Goal: Transaction & Acquisition: Subscribe to service/newsletter

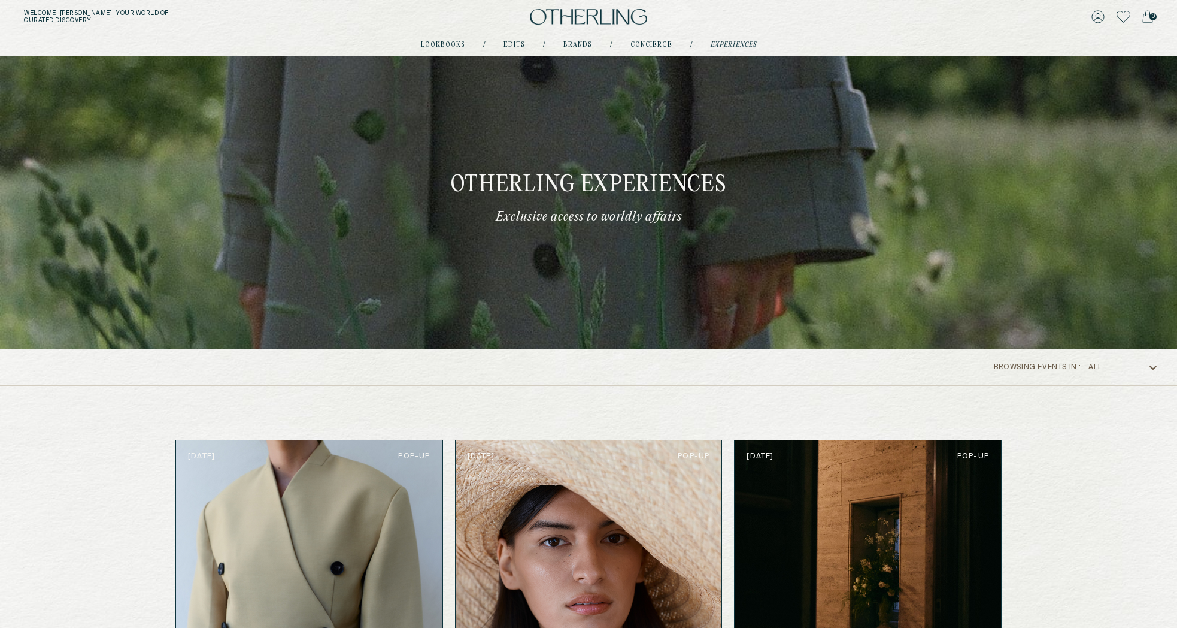
scroll to position [518, 0]
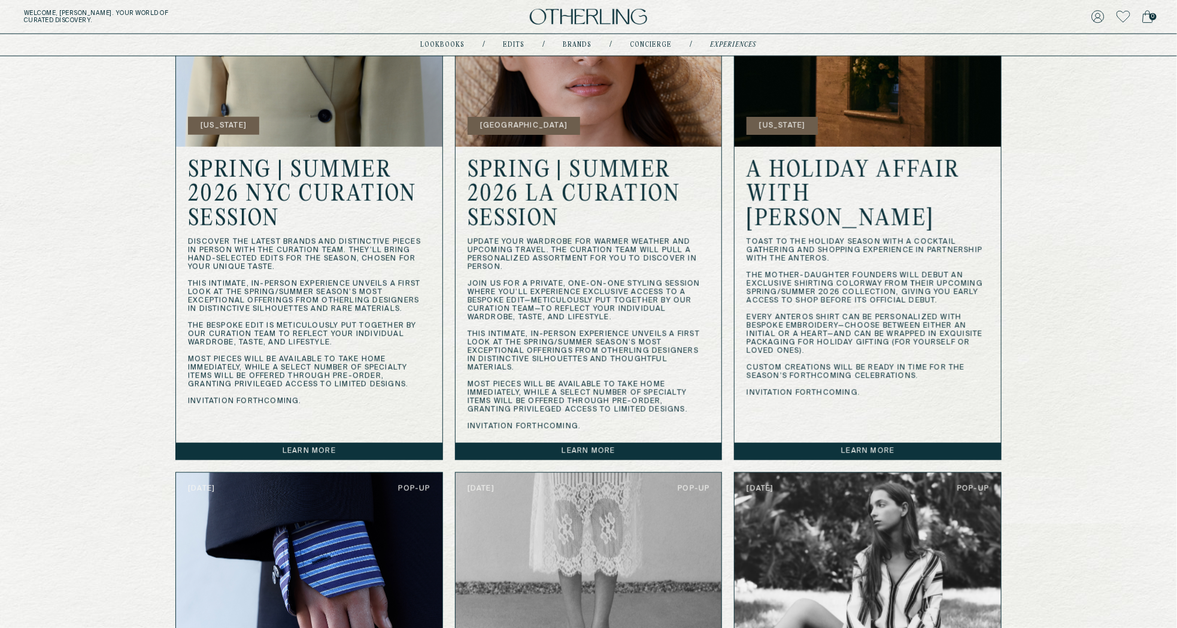
click at [1157, 23] on div "Welcome, Amy . Your world of curated discovery. 0" at bounding box center [588, 17] width 1177 height 34
click at [1096, 18] on icon at bounding box center [1098, 16] width 13 height 13
click at [1102, 98] on button "LOG OUT" at bounding box center [1109, 101] width 35 height 10
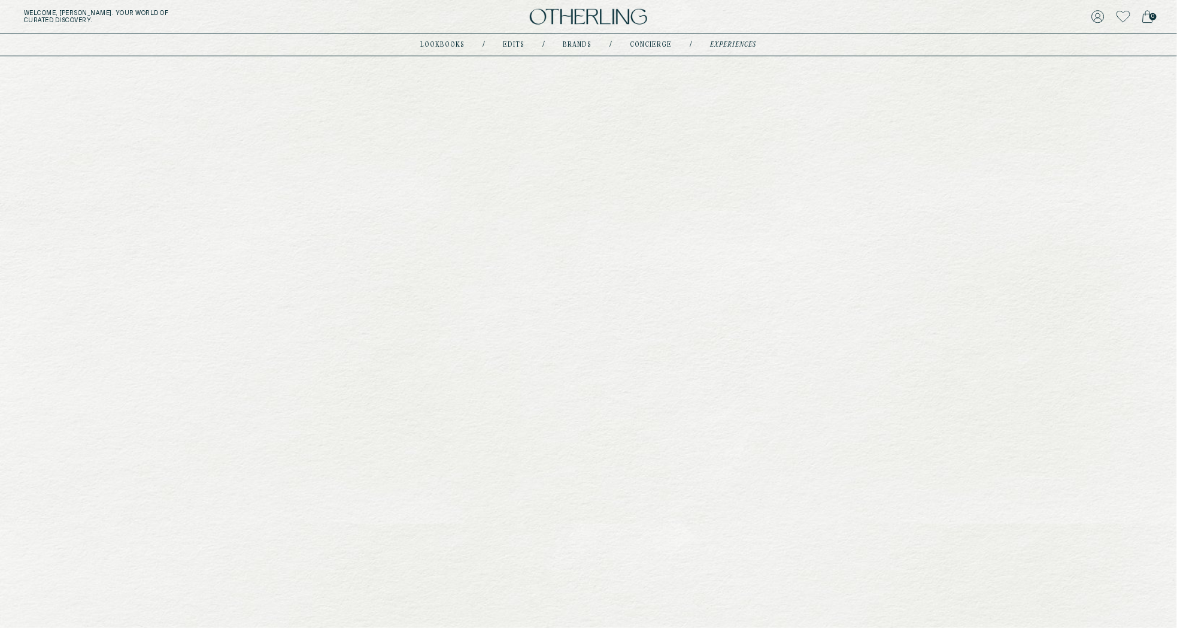
scroll to position [0, 0]
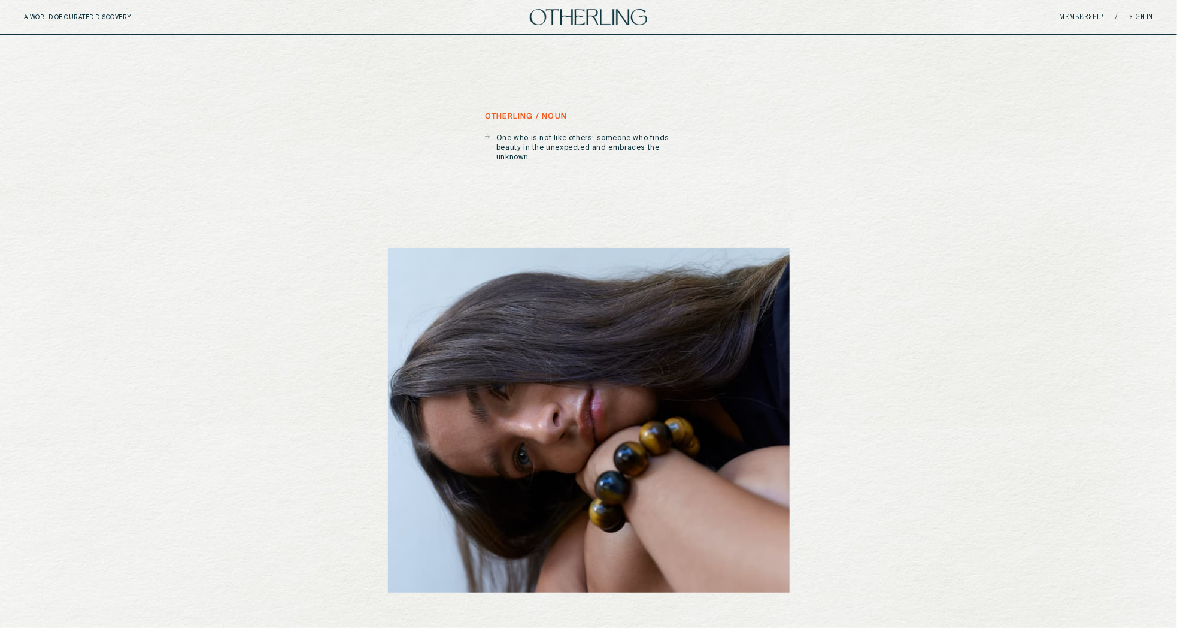
click at [1076, 5] on div "A WORLD OF CURATED DISCOVERY. Membership / Sign in" at bounding box center [588, 17] width 1177 height 35
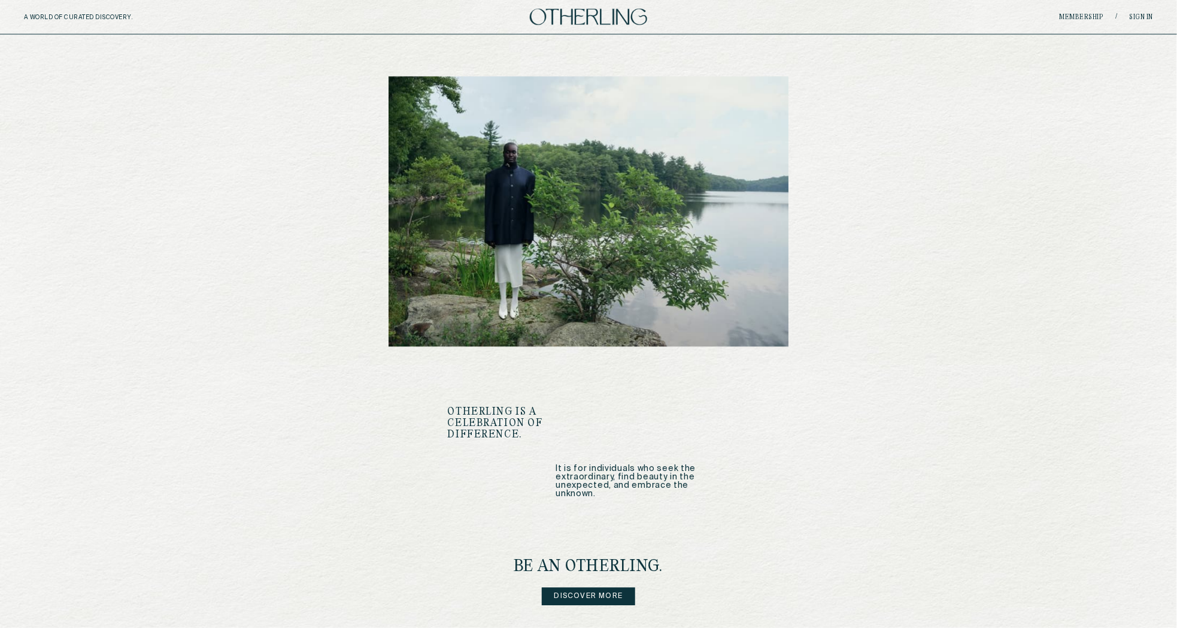
scroll to position [1307, 0]
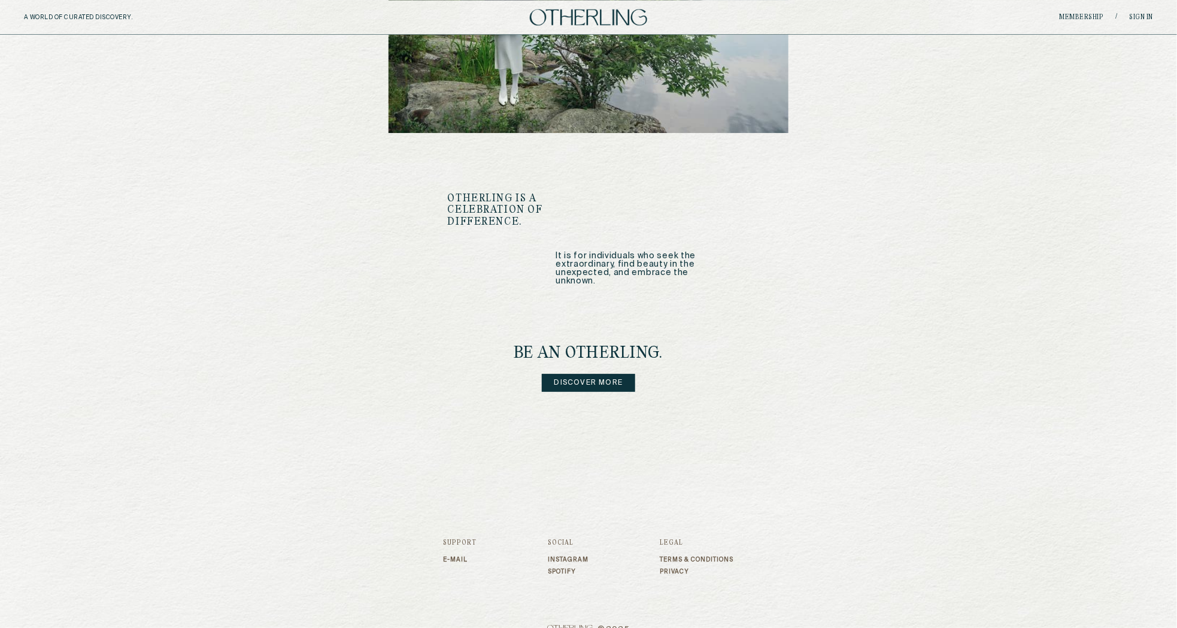
click at [599, 374] on link "Discover more" at bounding box center [589, 383] width 94 height 18
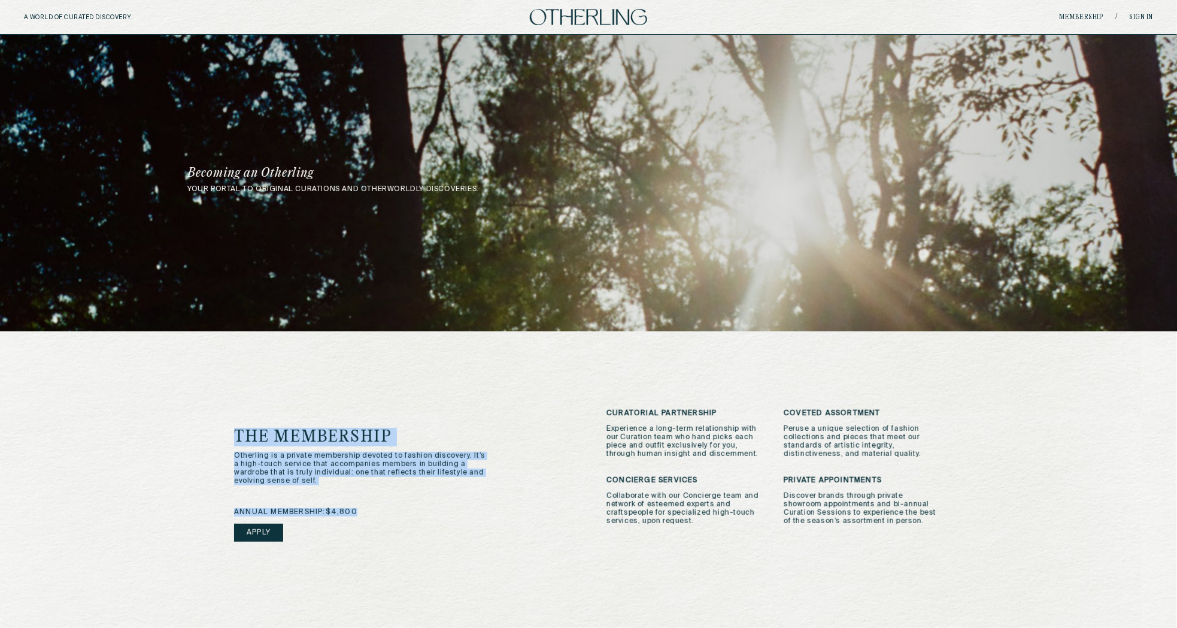
drag, startPoint x: 238, startPoint y: 434, endPoint x: 347, endPoint y: 530, distance: 145.1
click at [347, 530] on div "The Membership Otherling is a private membership devoted to fashion discovery. …" at bounding box center [402, 501] width 337 height 144
copy div "The Membership Otherling is a private membership devoted to fashion discovery. …"
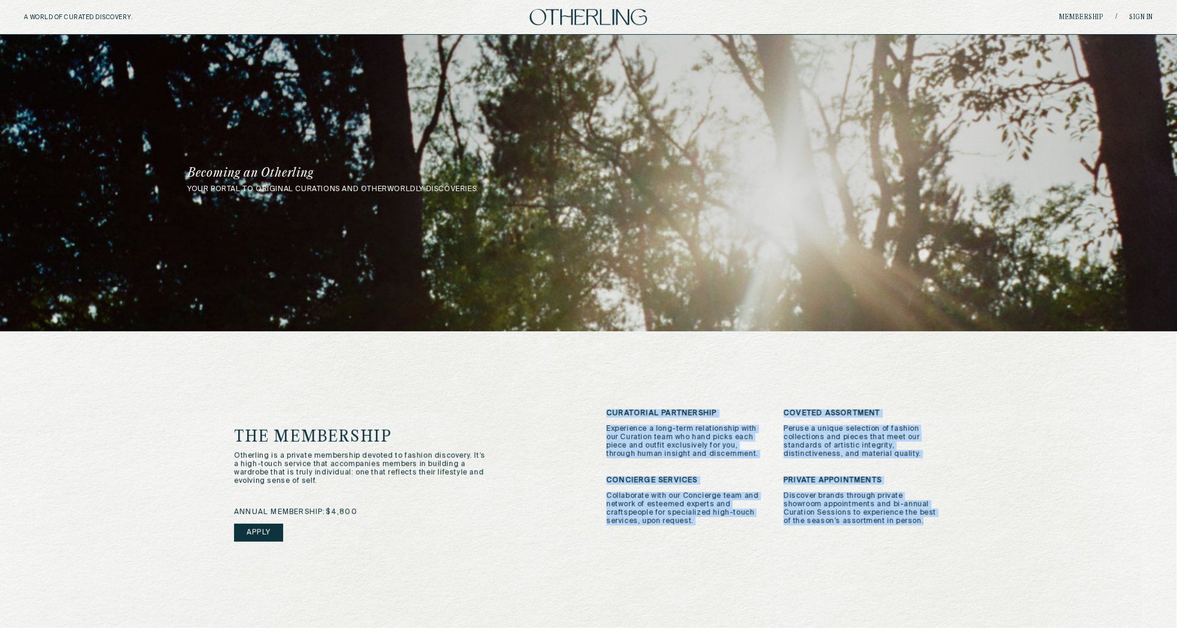
drag, startPoint x: 607, startPoint y: 413, endPoint x: 915, endPoint y: 520, distance: 325.9
click at [915, 520] on div "Curatorial Partnership Experience a long-term relationship with our Curation te…" at bounding box center [775, 500] width 337 height 183
copy div "Curatorial Partnership Experience a long-term relationship with our Curation te…"
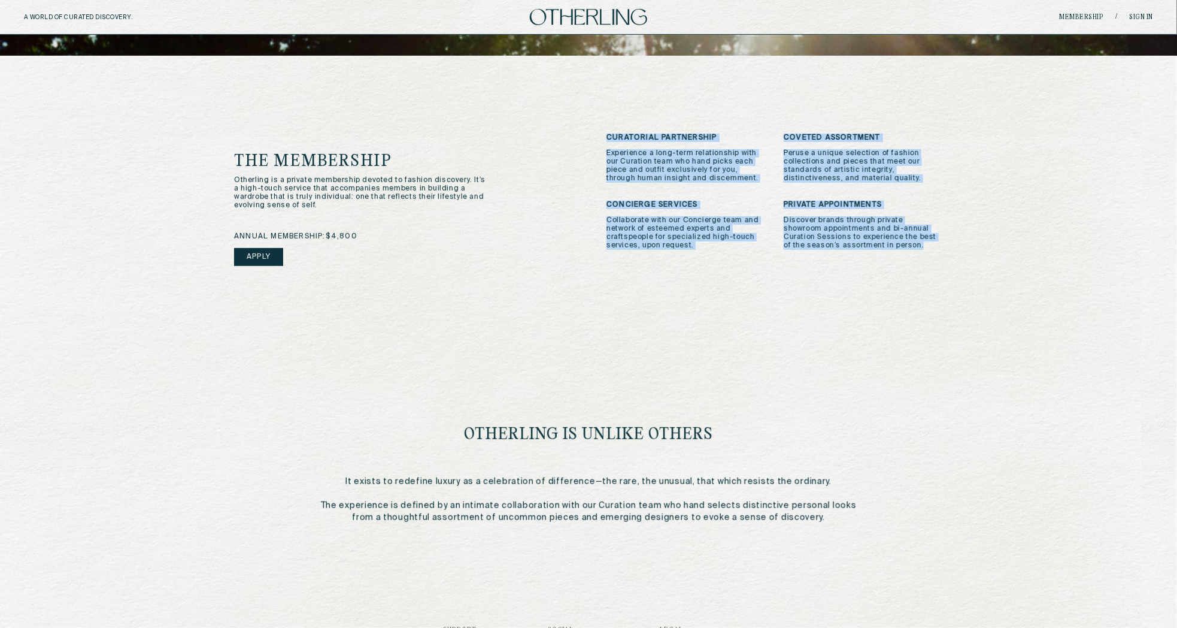
scroll to position [277, 0]
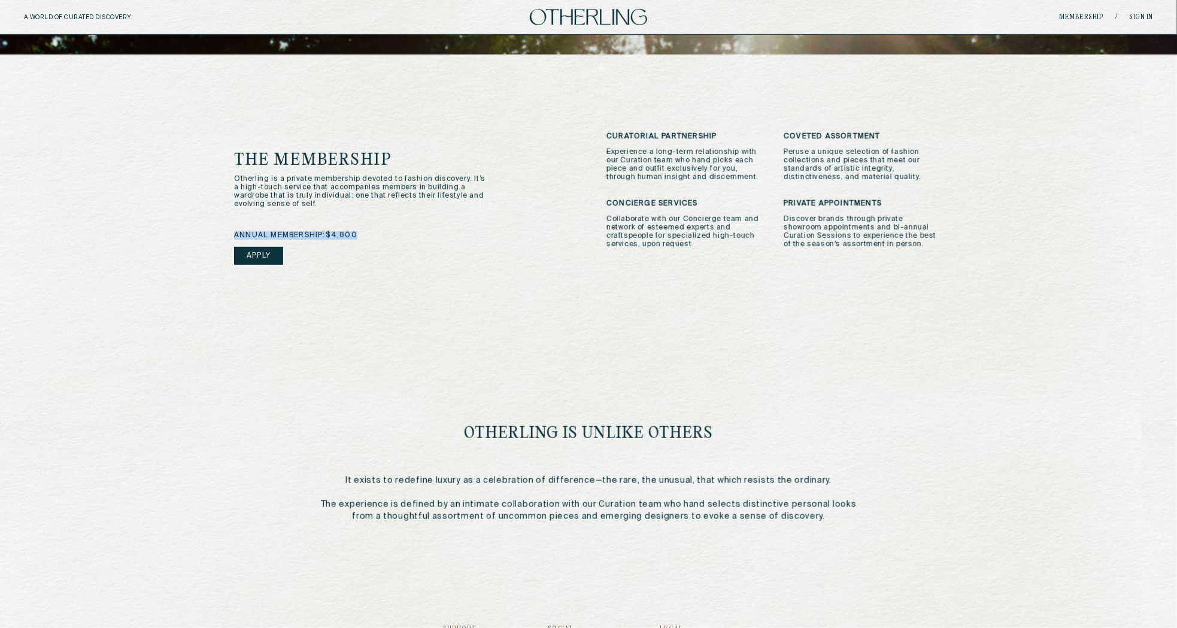
drag, startPoint x: 234, startPoint y: 234, endPoint x: 372, endPoint y: 234, distance: 138.9
click at [372, 234] on div "The Membership Otherling is a private membership devoted to fashion discovery. …" at bounding box center [588, 310] width 757 height 512
copy span "annual membership: $4,800"
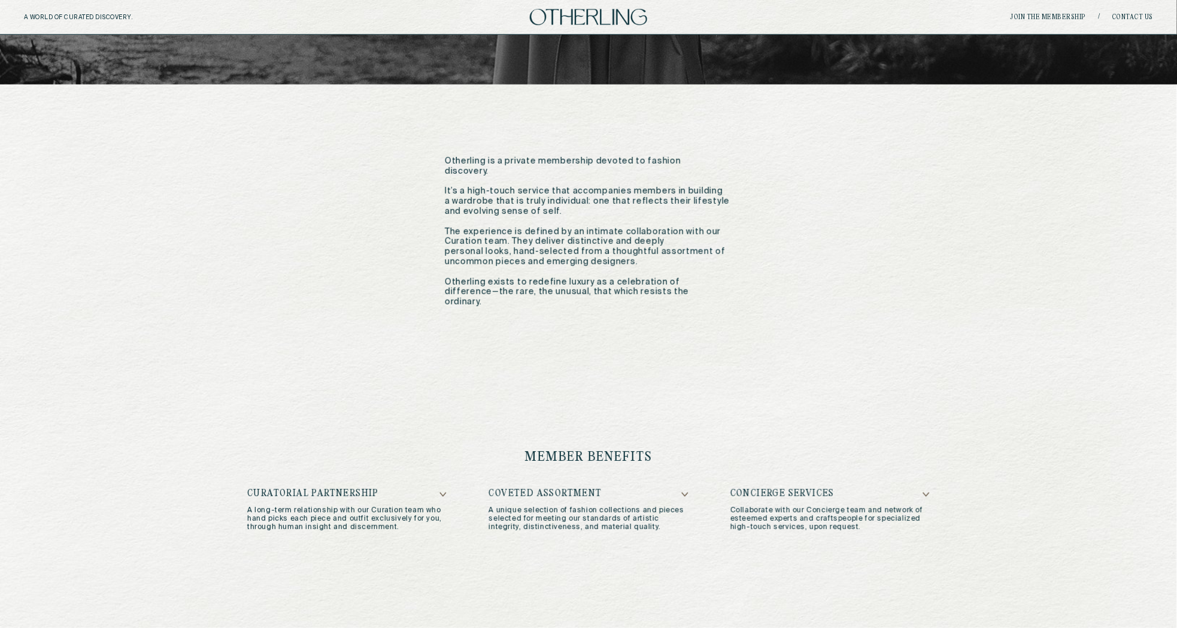
scroll to position [412, 0]
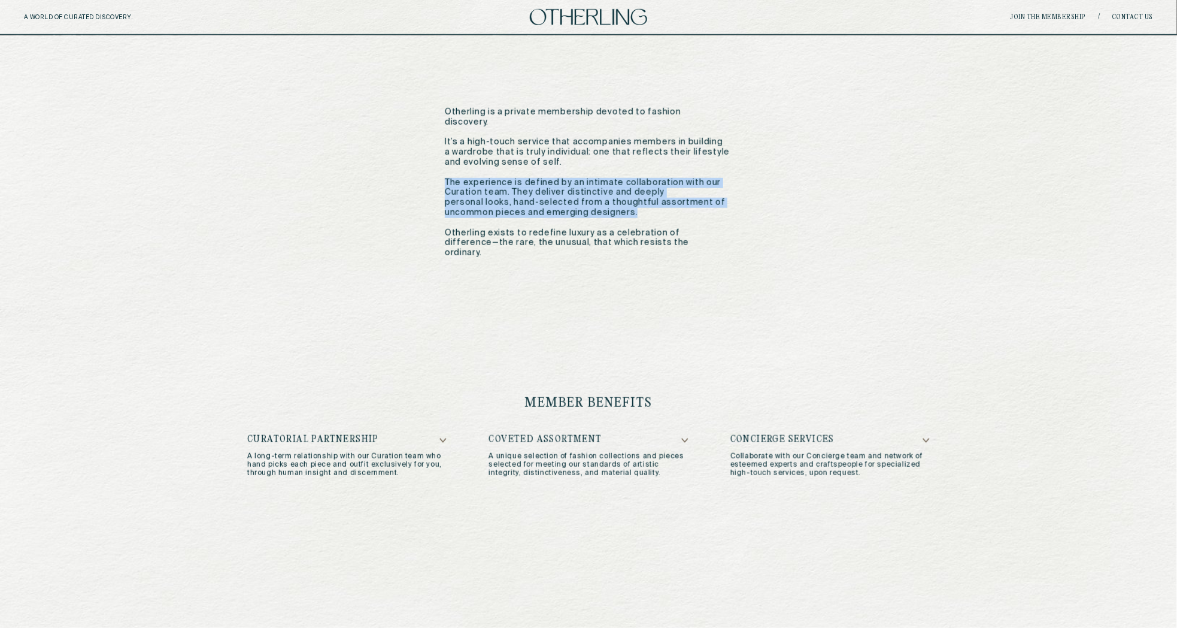
drag, startPoint x: 446, startPoint y: 183, endPoint x: 639, endPoint y: 215, distance: 196.1
click at [639, 215] on p "Otherling is a private membership devoted to fashion discovery. It’s a high-tou…" at bounding box center [588, 182] width 287 height 151
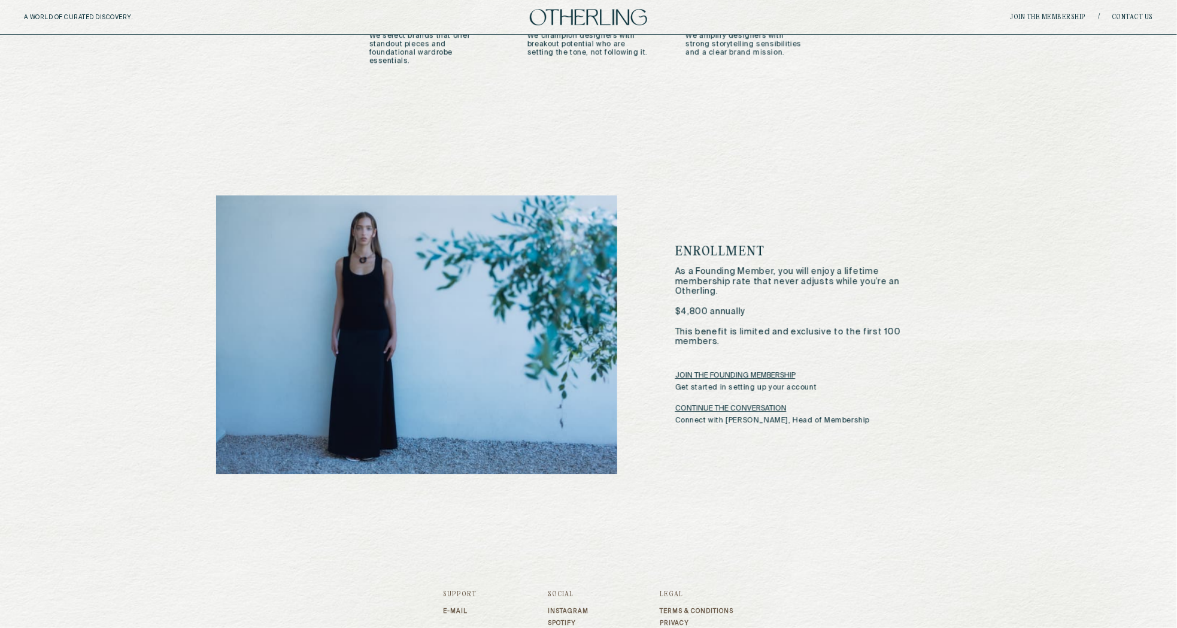
scroll to position [1759, 0]
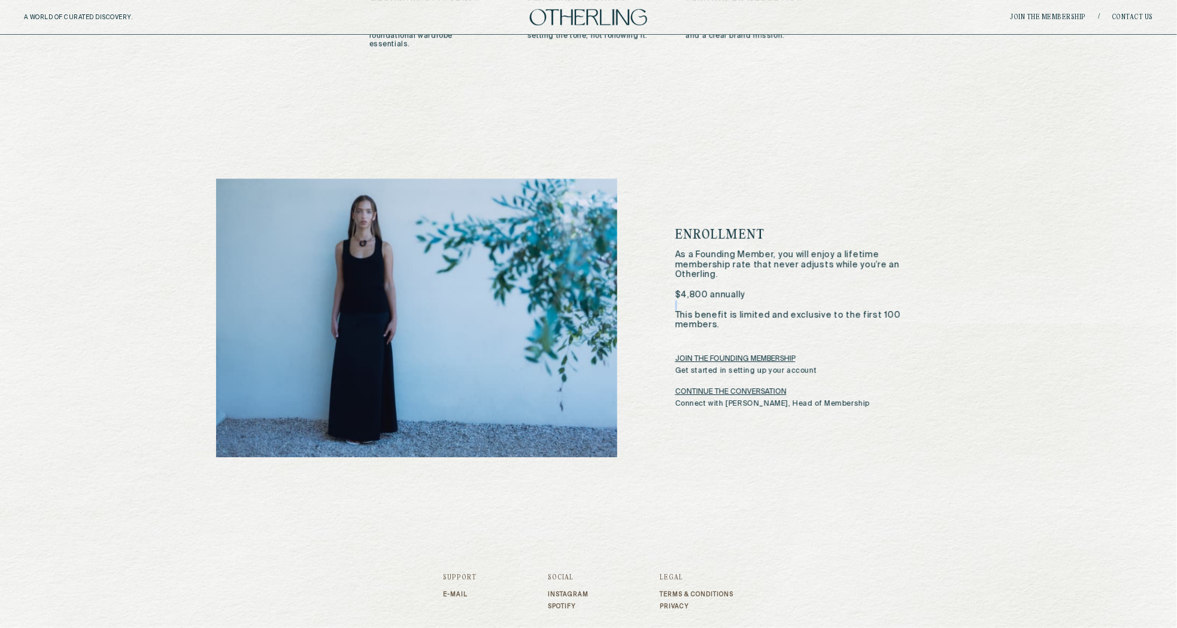
drag, startPoint x: 676, startPoint y: 290, endPoint x: 773, endPoint y: 292, distance: 96.4
click at [773, 292] on p "As a Founding Member, you will enjoy a lifetime membership rate that never adju…" at bounding box center [789, 290] width 226 height 80
copy p "$4,800 annually"
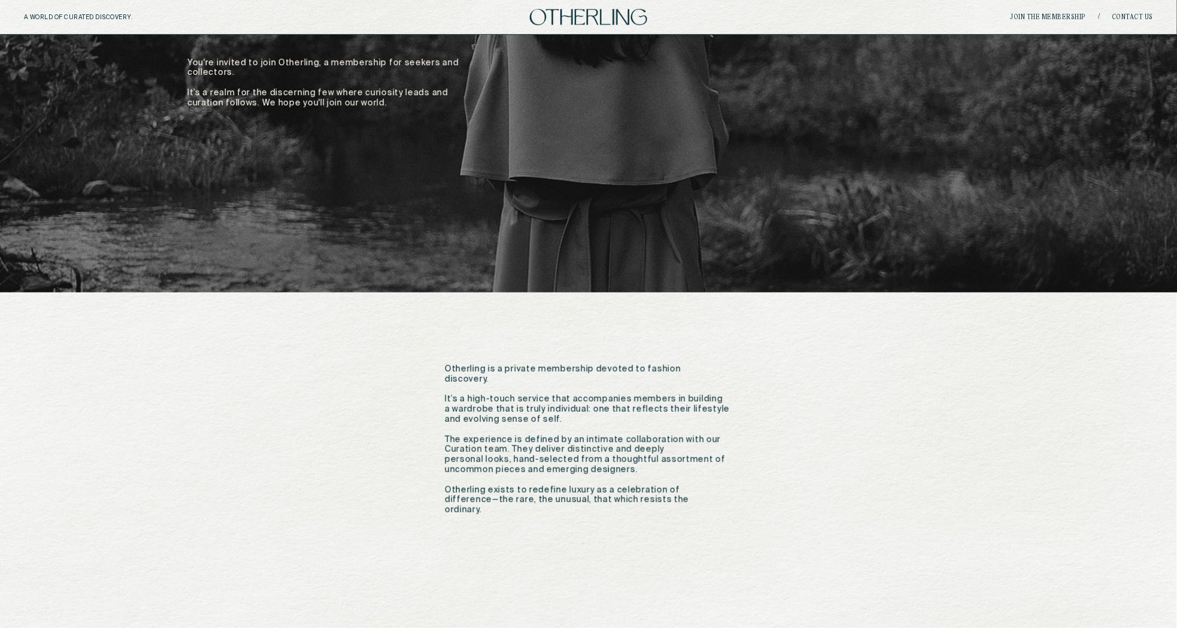
scroll to position [135, 0]
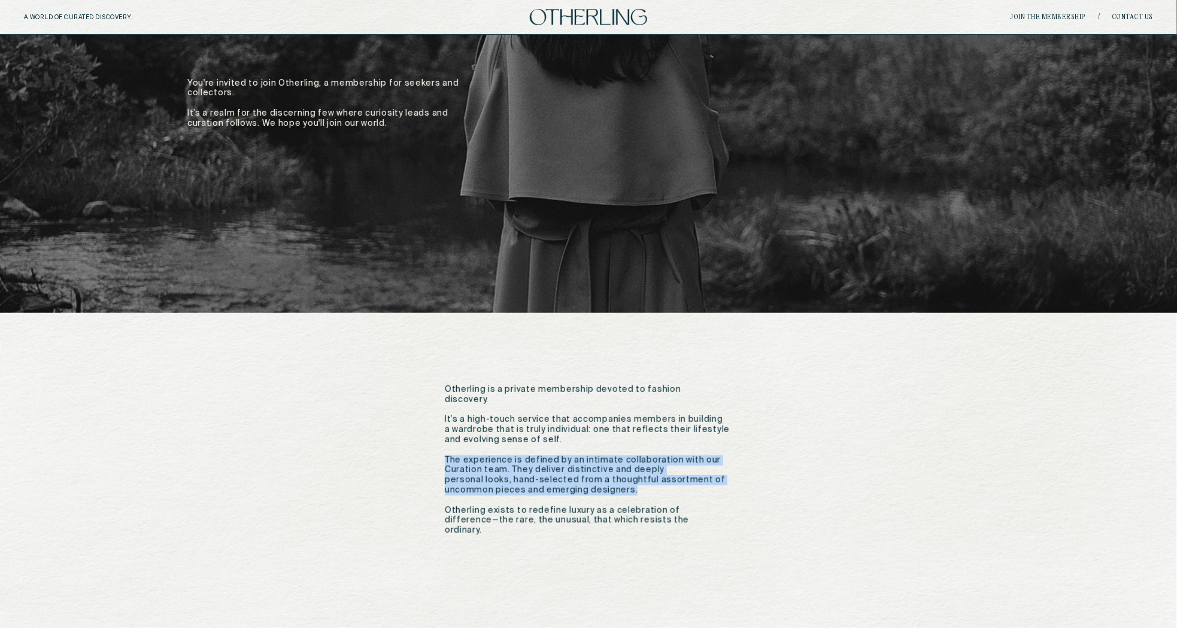
drag, startPoint x: 656, startPoint y: 487, endPoint x: 441, endPoint y: 456, distance: 217.2
click at [441, 456] on div "Otherling is a private membership devoted to fashion discovery. It’s a high-tou…" at bounding box center [588, 460] width 1177 height 295
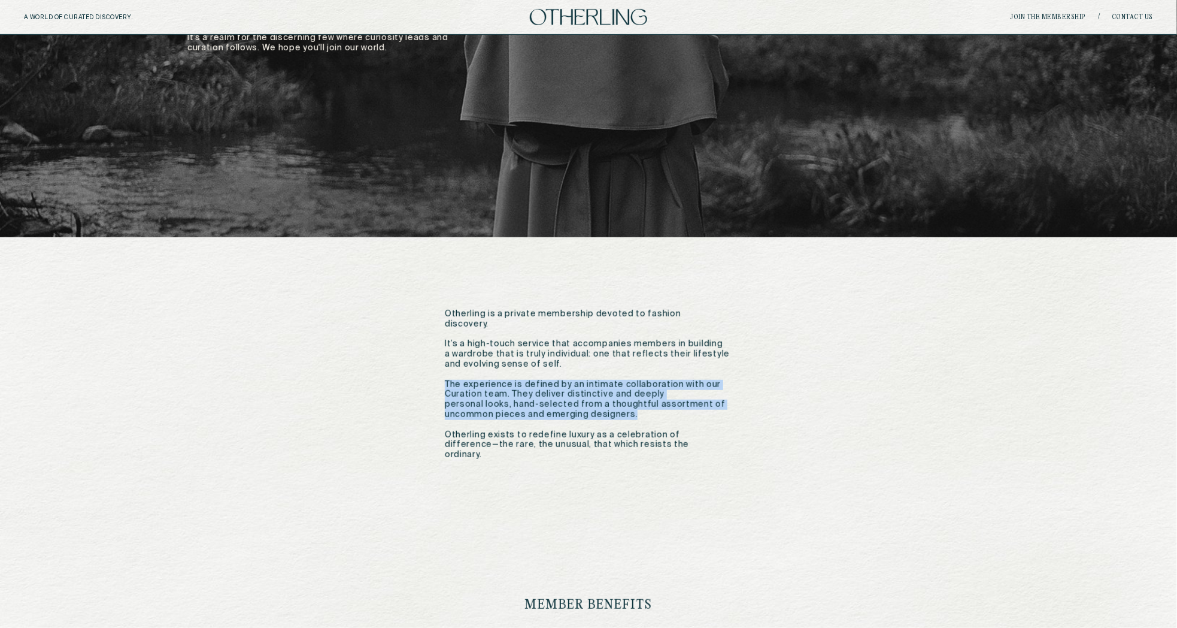
scroll to position [196, 0]
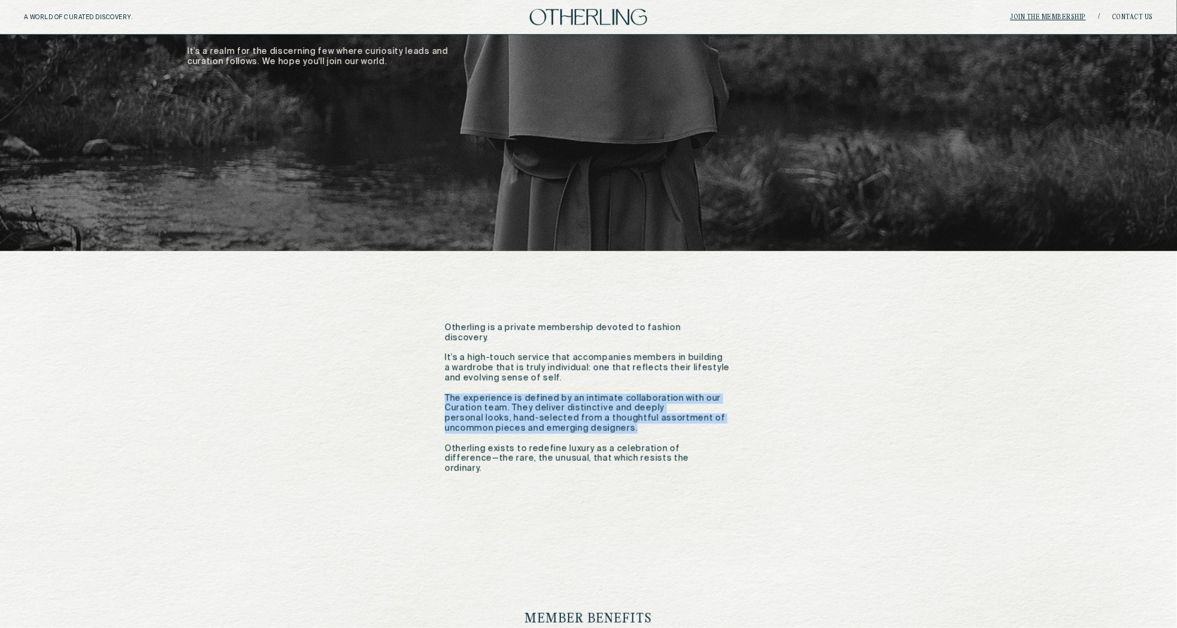
click at [1040, 16] on link "join the membership" at bounding box center [1049, 17] width 76 height 7
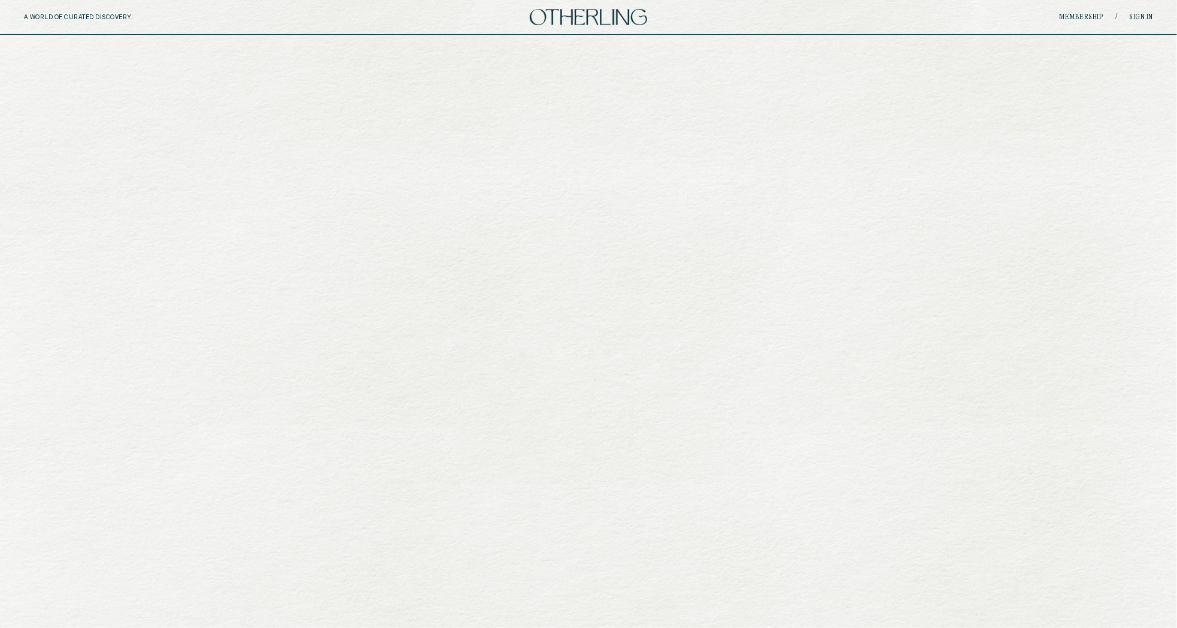
click at [1083, 12] on div "A WORLD OF CURATED DISCOVERY. Membership / Sign in" at bounding box center [588, 17] width 1177 height 35
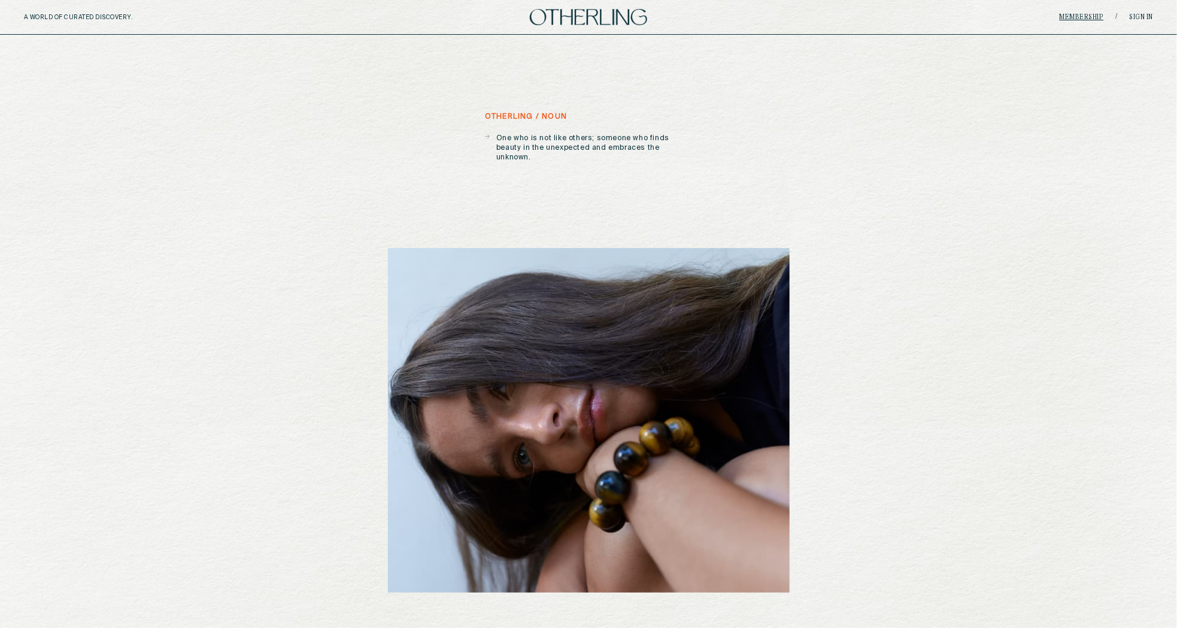
click at [1083, 19] on link "Membership" at bounding box center [1082, 17] width 44 height 7
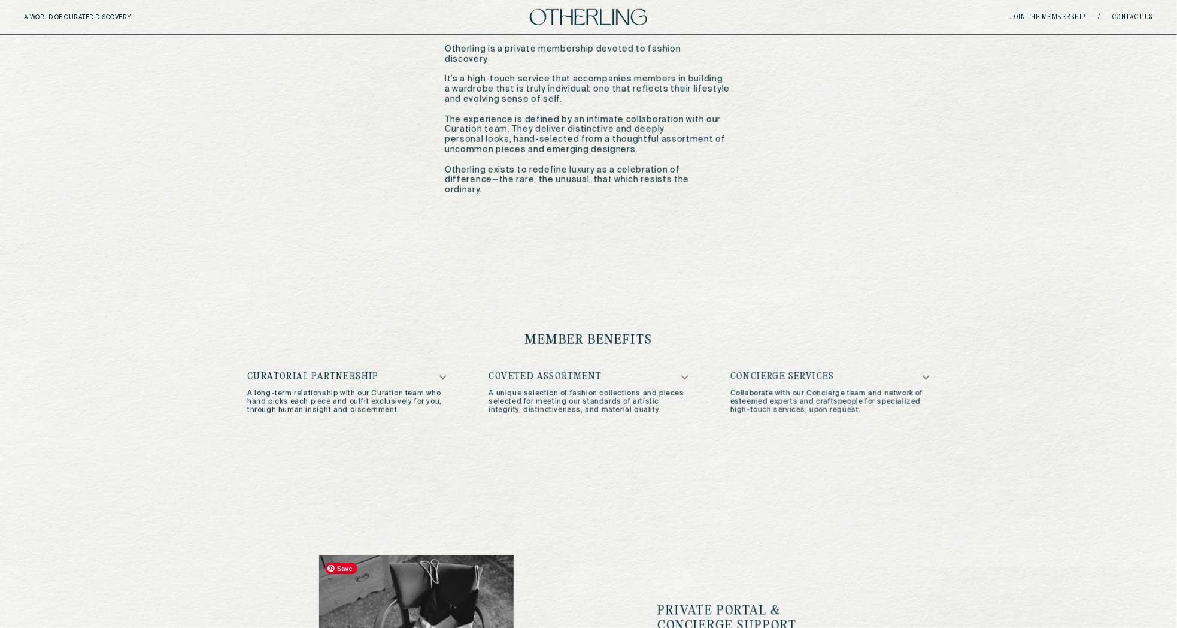
scroll to position [614, 0]
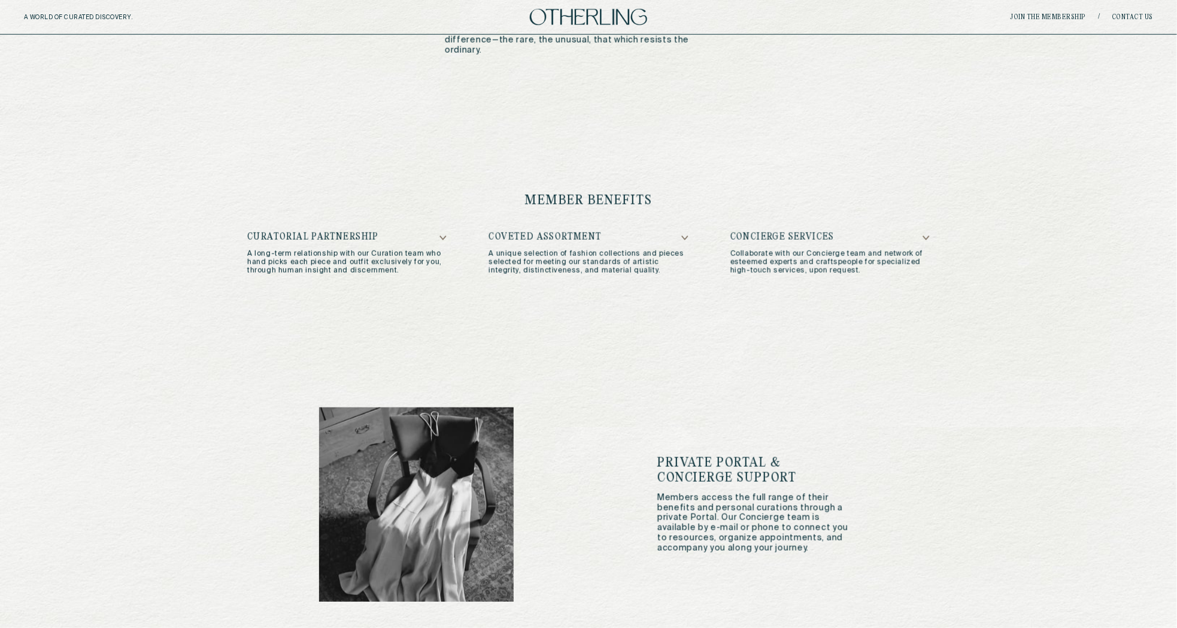
click at [440, 234] on h5 "Curatorial Partnership" at bounding box center [346, 237] width 199 height 10
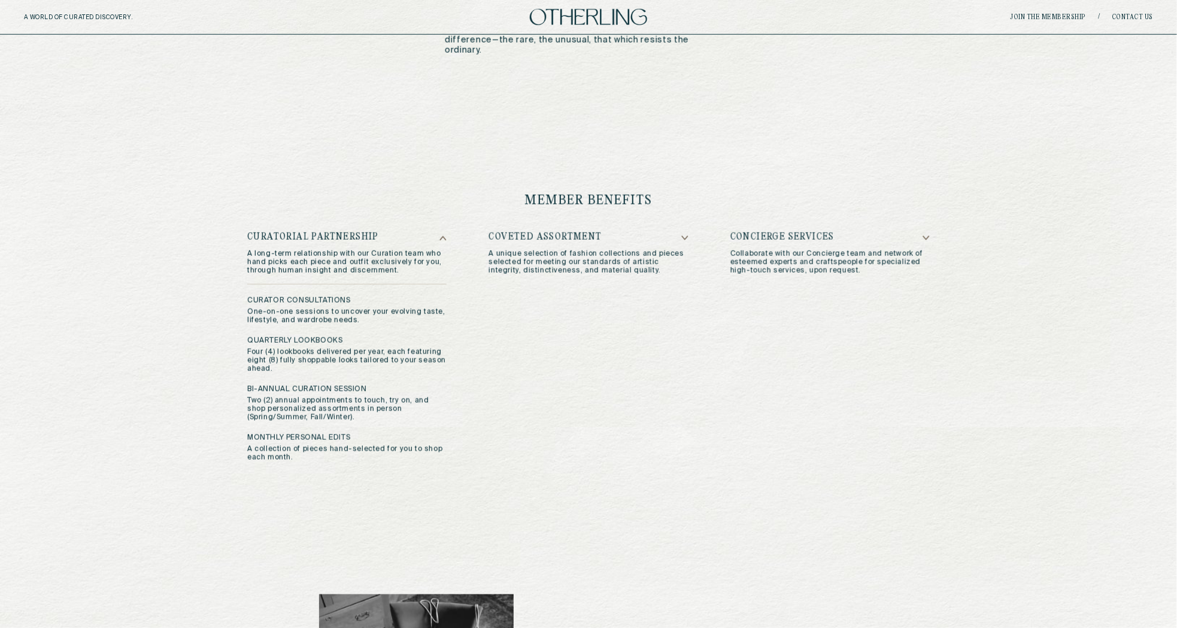
click at [686, 236] on icon at bounding box center [684, 237] width 7 height 5
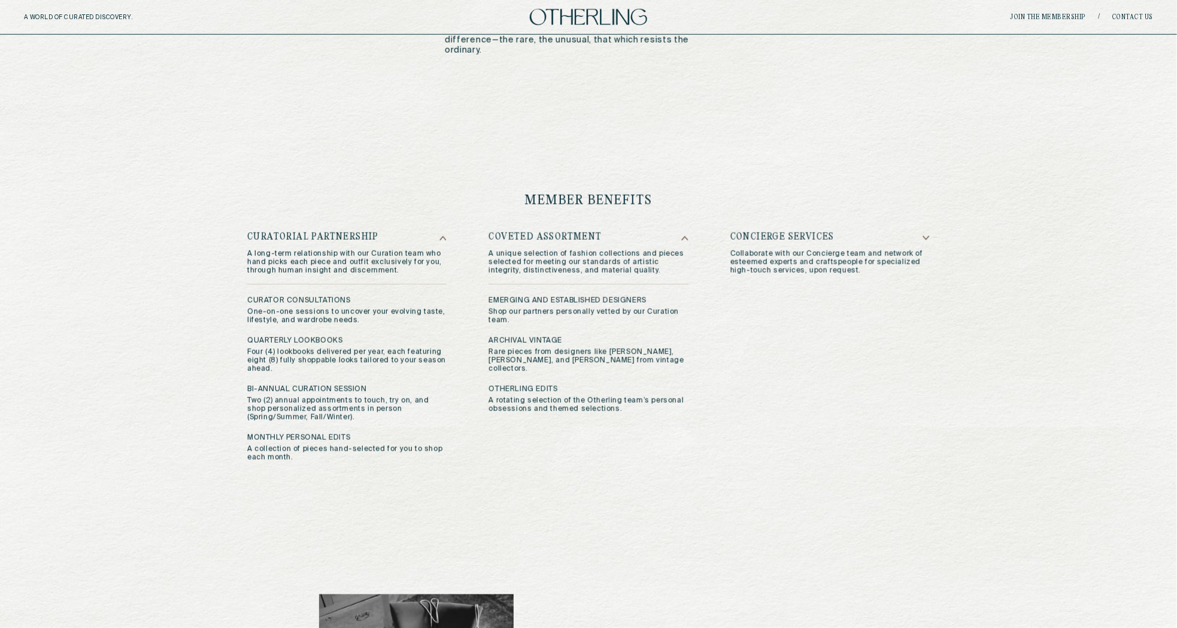
click at [927, 236] on icon at bounding box center [926, 237] width 7 height 5
